Goal: Find specific page/section: Find specific page/section

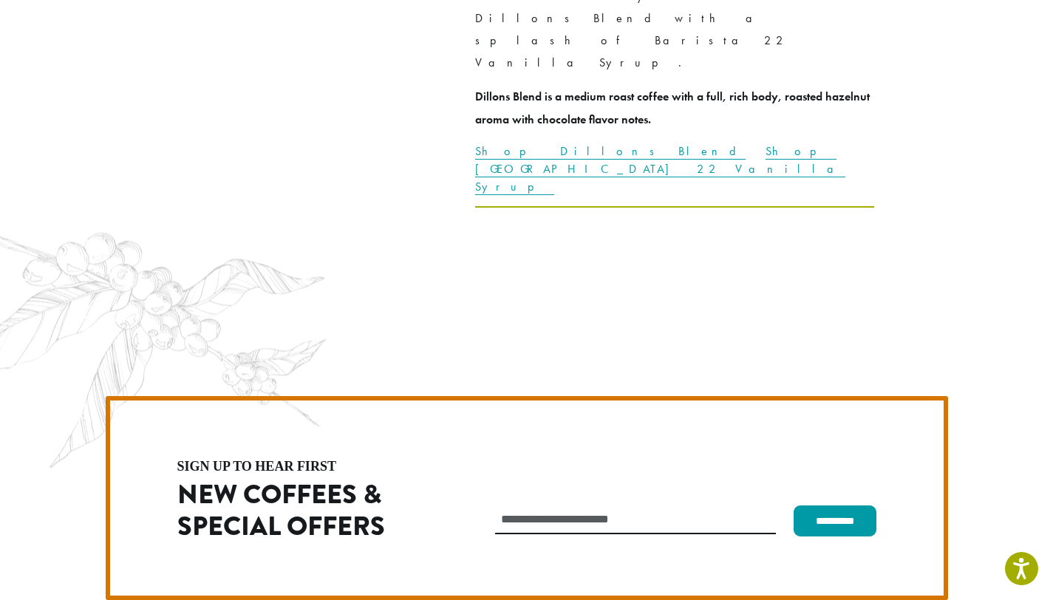
scroll to position [4174, 0]
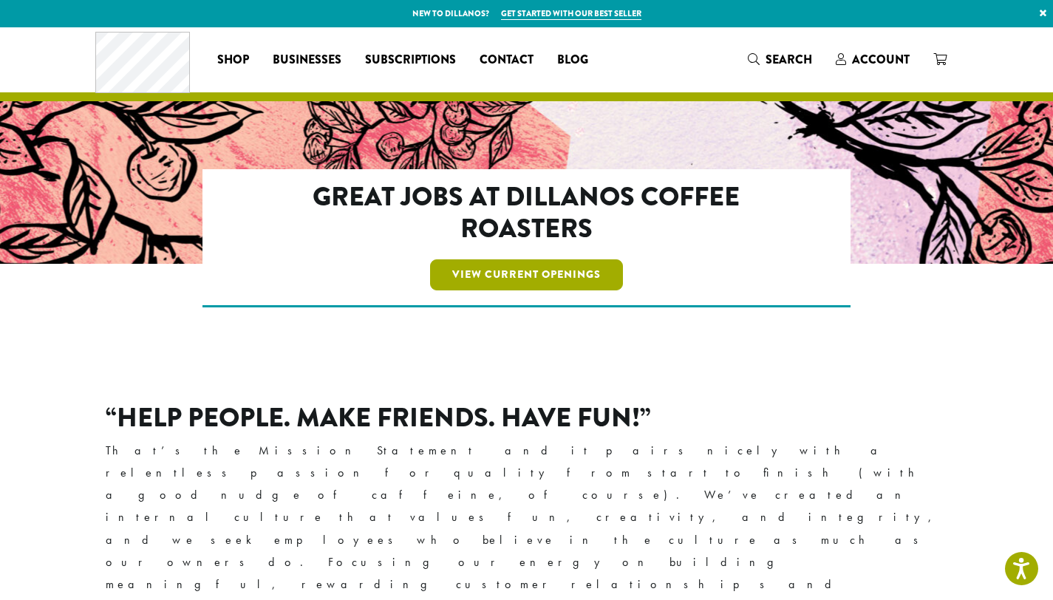
click at [538, 277] on link "View Current Openings" at bounding box center [526, 274] width 193 height 31
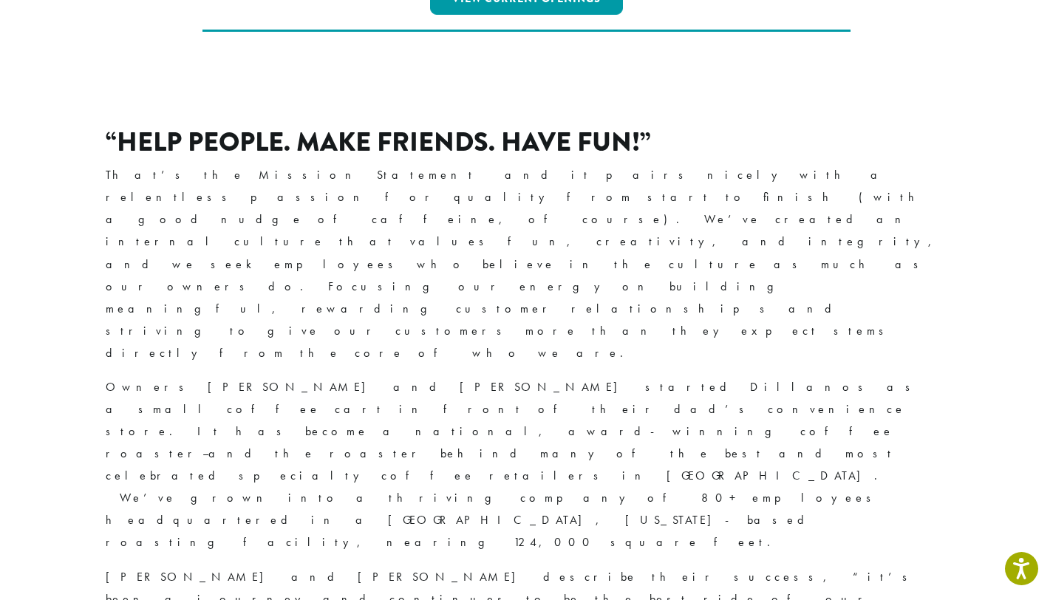
scroll to position [271, 0]
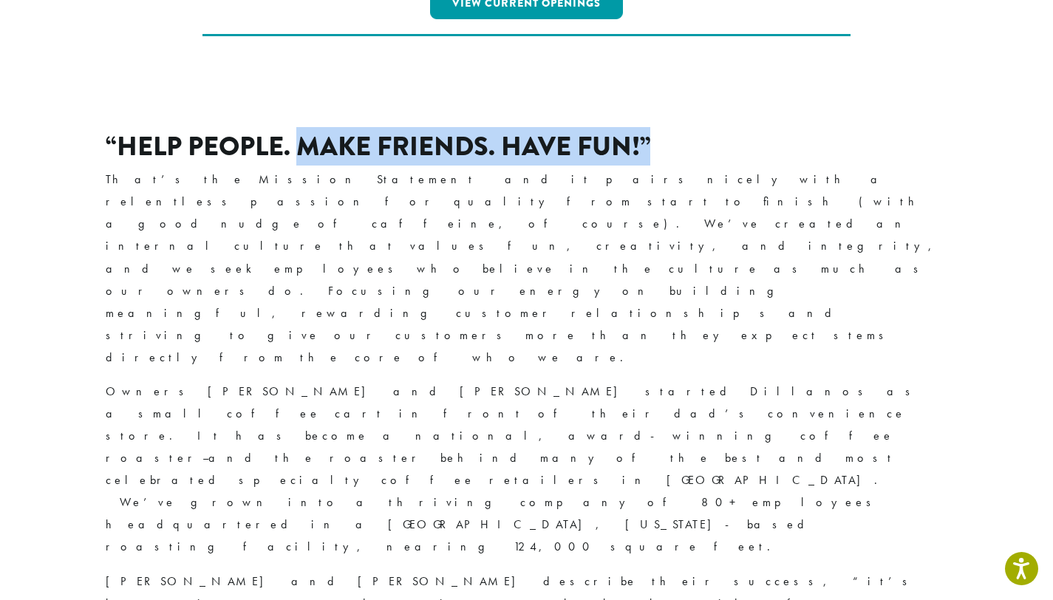
drag, startPoint x: 651, startPoint y: 140, endPoint x: 294, endPoint y: 139, distance: 356.8
click at [294, 139] on h2 "“Help People. Make Friends. Have Fun!”" at bounding box center [527, 147] width 842 height 32
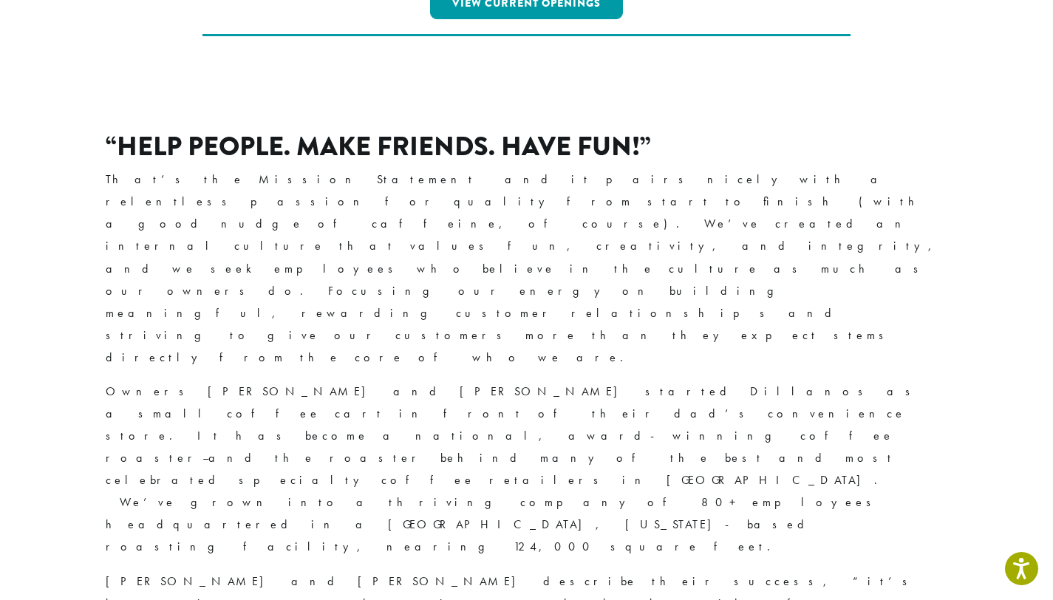
click at [126, 148] on h2 "“Help People. Make Friends. Have Fun!”" at bounding box center [527, 147] width 842 height 32
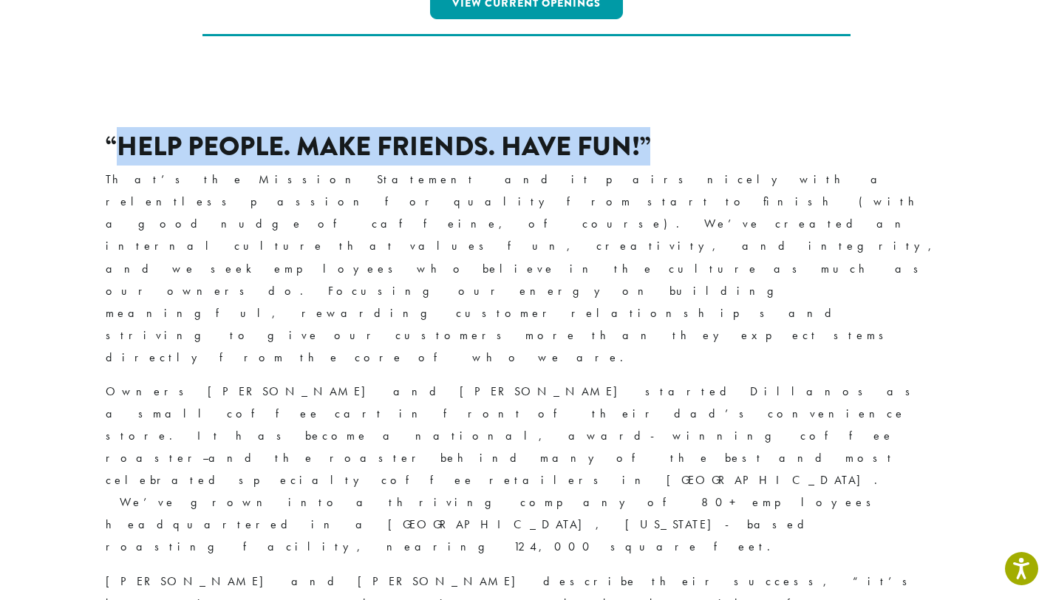
drag, startPoint x: 120, startPoint y: 146, endPoint x: 684, endPoint y: 158, distance: 563.7
click at [684, 158] on h2 "“Help People. Make Friends. Have Fun!”" at bounding box center [527, 147] width 842 height 32
copy h2 "Help People. Make Friends. Have Fun!”"
